Goal: Navigation & Orientation: Find specific page/section

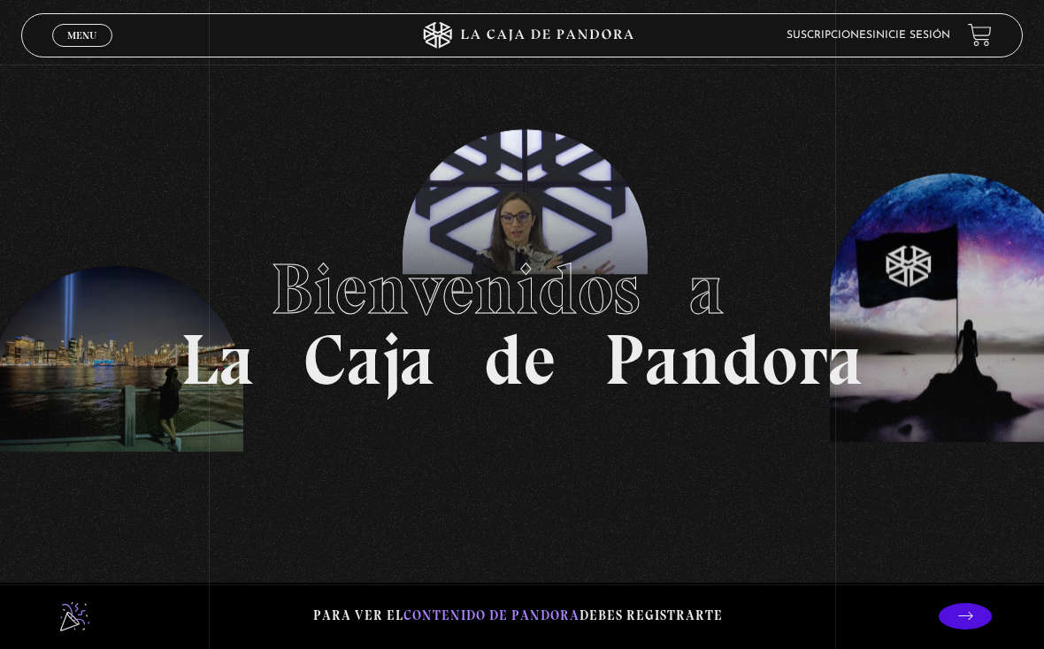
click at [92, 31] on span "Menu" at bounding box center [81, 35] width 29 height 11
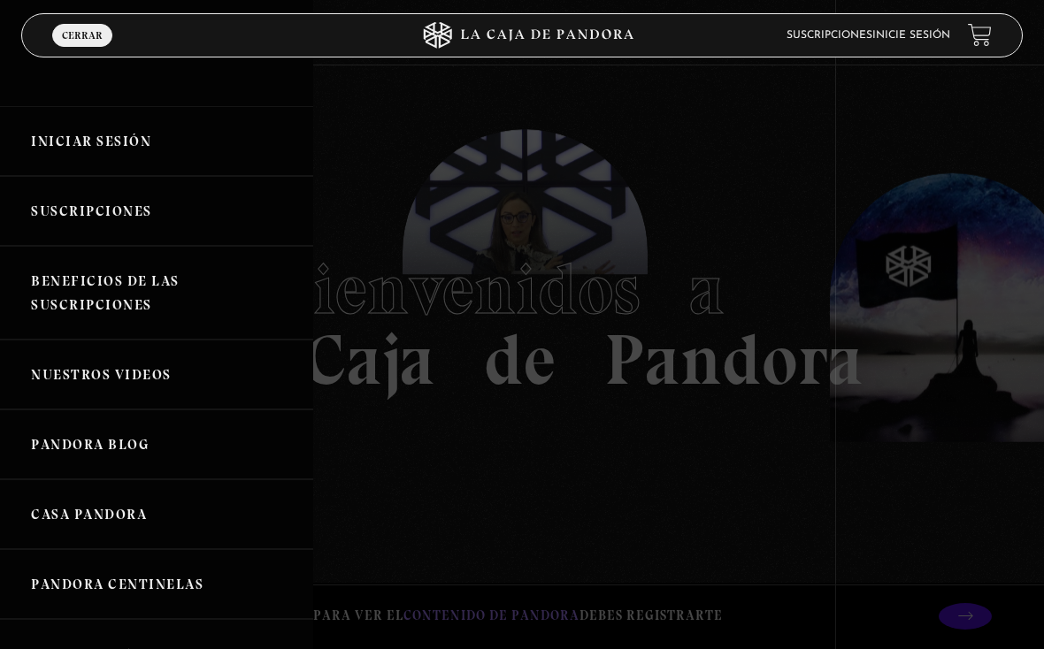
click at [109, 133] on link "Iniciar Sesión" at bounding box center [156, 141] width 313 height 70
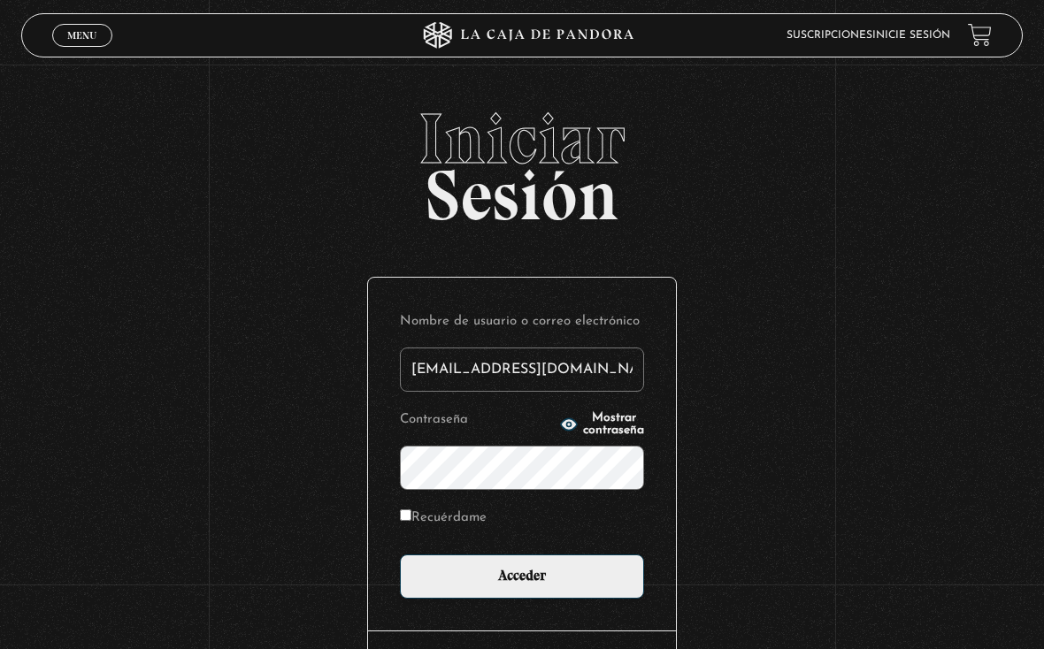
type input "drivasesquivel@gmail.com"
click at [522, 581] on input "Acceder" at bounding box center [522, 577] width 244 height 44
click at [530, 574] on input "Acceder" at bounding box center [522, 577] width 244 height 44
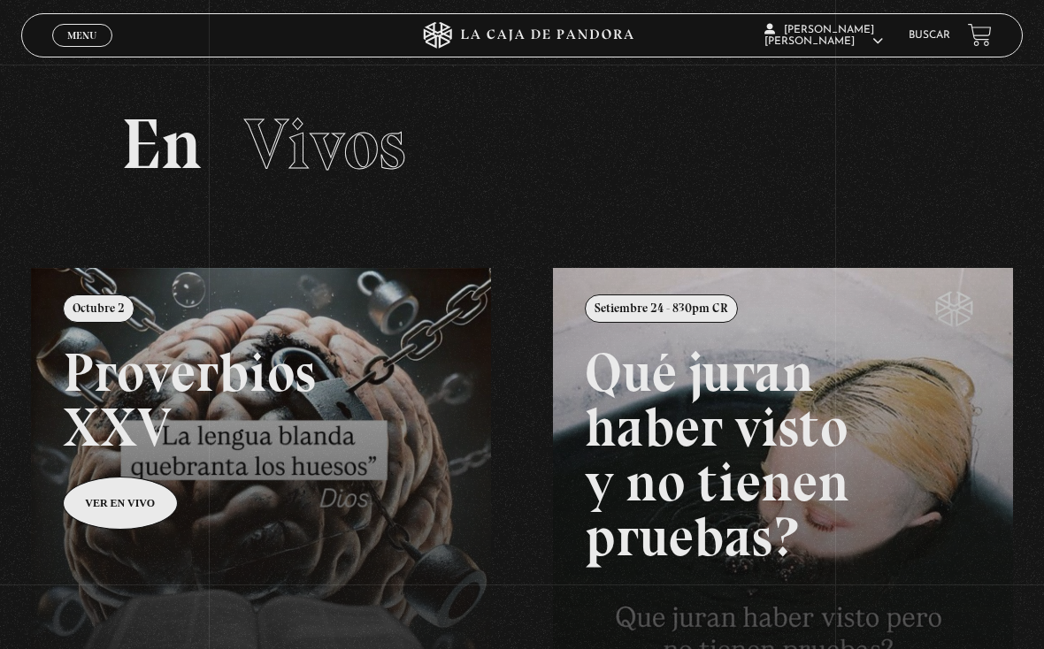
click at [139, 496] on link at bounding box center [553, 592] width 1044 height 649
